Goal: Task Accomplishment & Management: Manage account settings

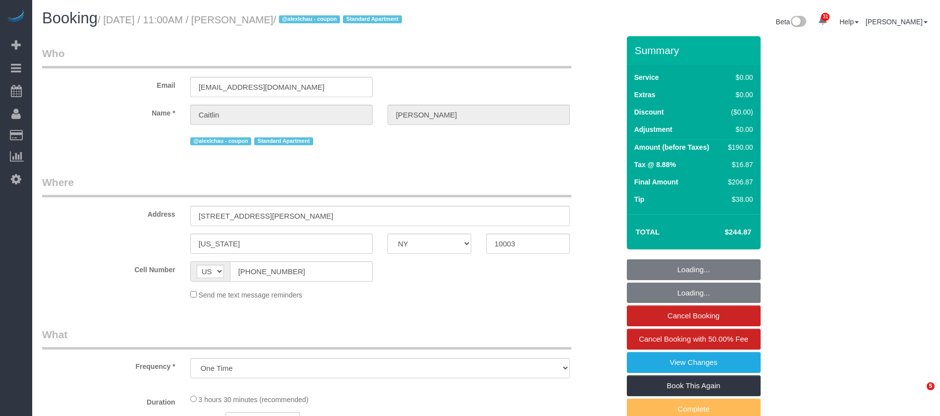
select select "NY"
select select "string:stripe-pm_1SDc9W4VGloSiKo7EIirBUDc"
select select "number:58"
select select "number:72"
select select "number:15"
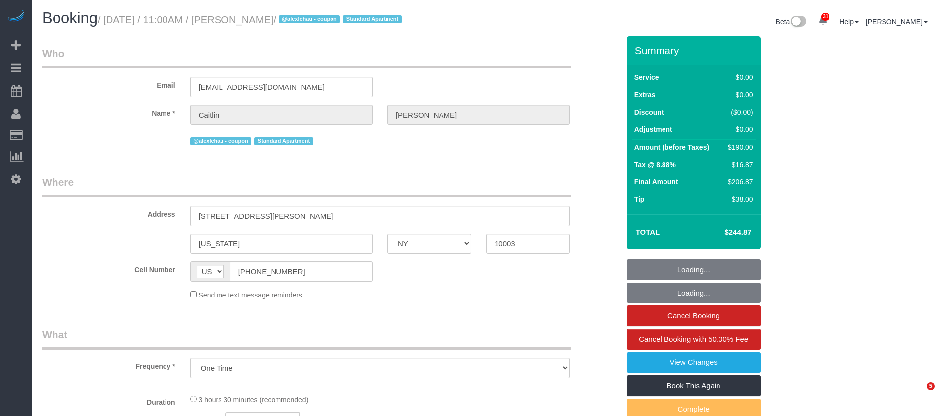
select select "number:5"
select select "spot1"
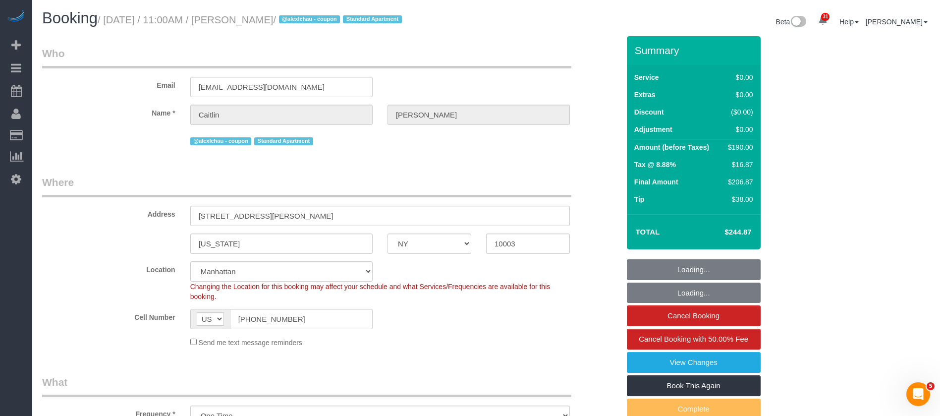
select select "object:1076"
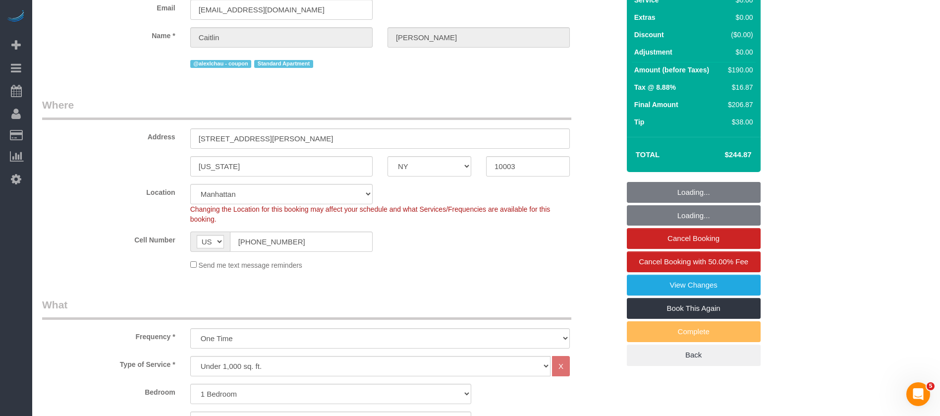
select select "1"
select select "2"
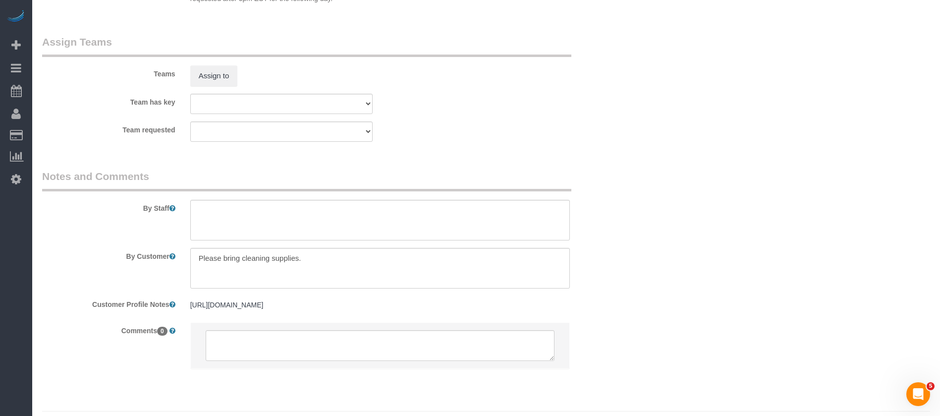
scroll to position [1303, 0]
